Goal: Navigation & Orientation: Go to known website

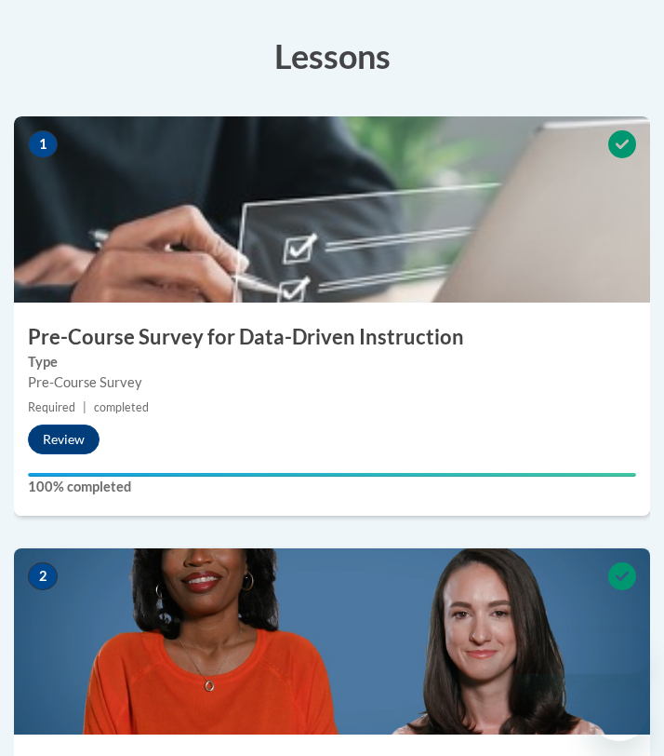
scroll to position [557, 0]
